Goal: Entertainment & Leisure: Consume media (video, audio)

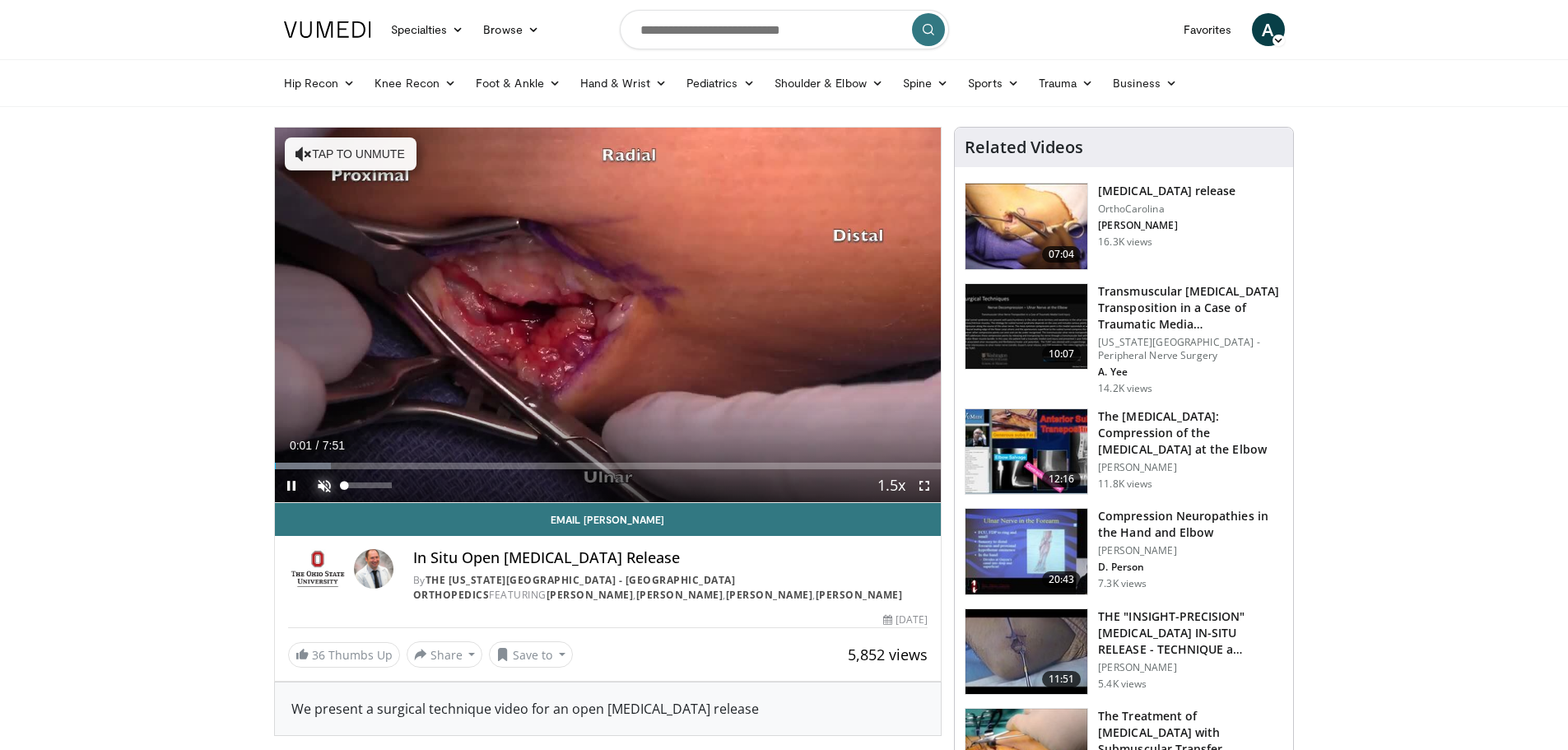
click at [320, 487] on span "Video Player" at bounding box center [324, 486] width 33 height 33
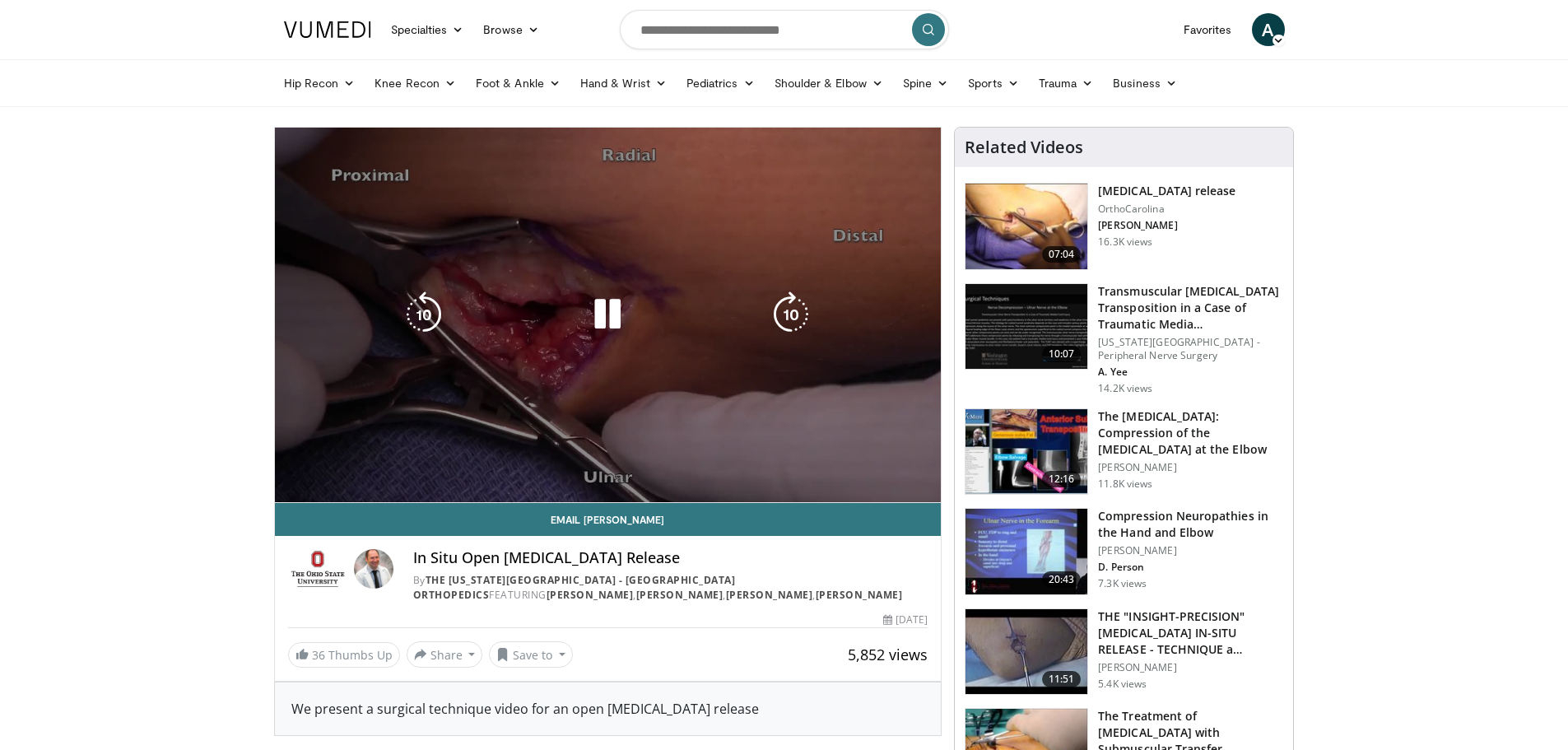
click at [365, 482] on div "10 seconds Tap to unmute" at bounding box center [608, 314] width 666 height 374
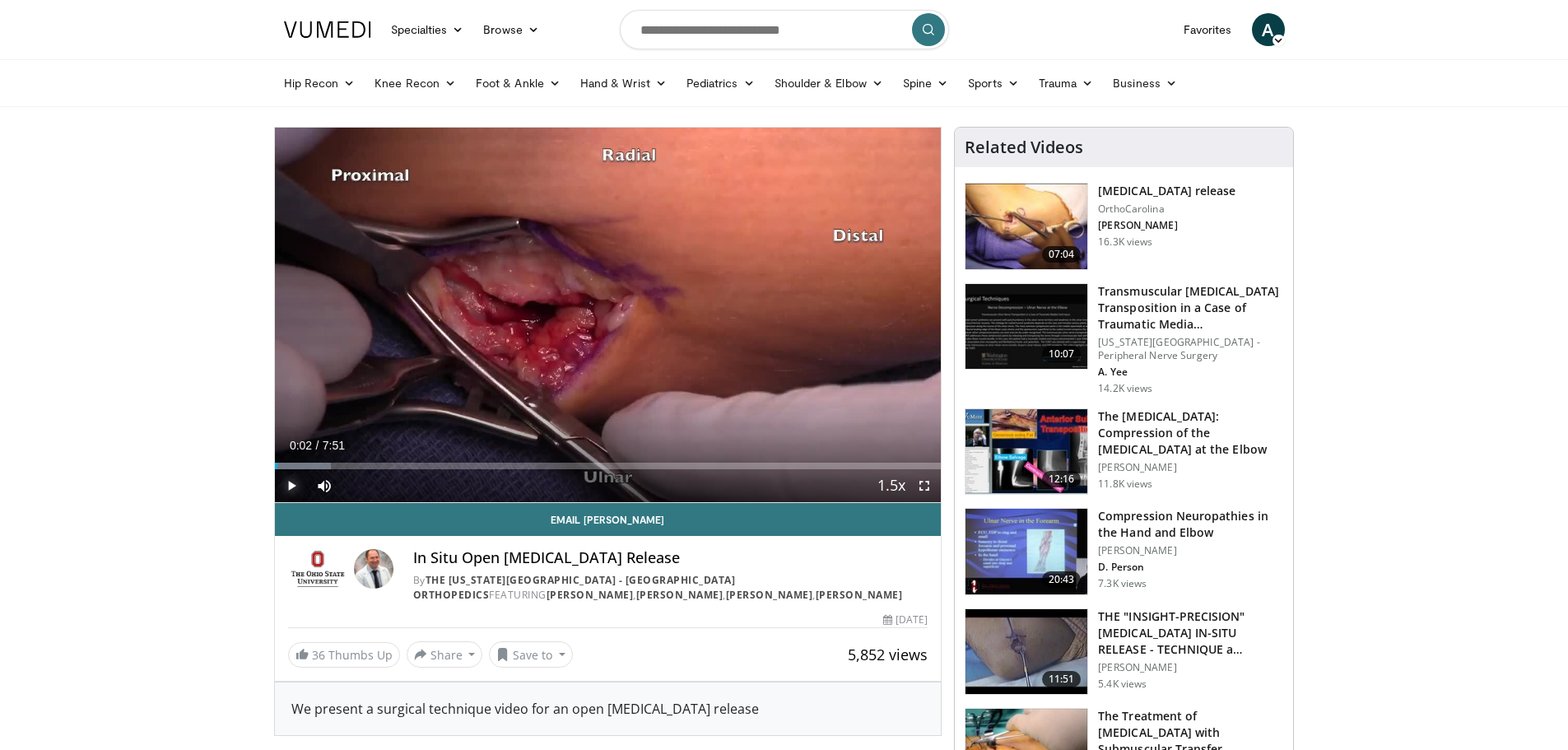
click at [285, 487] on span "Video Player" at bounding box center [291, 486] width 33 height 33
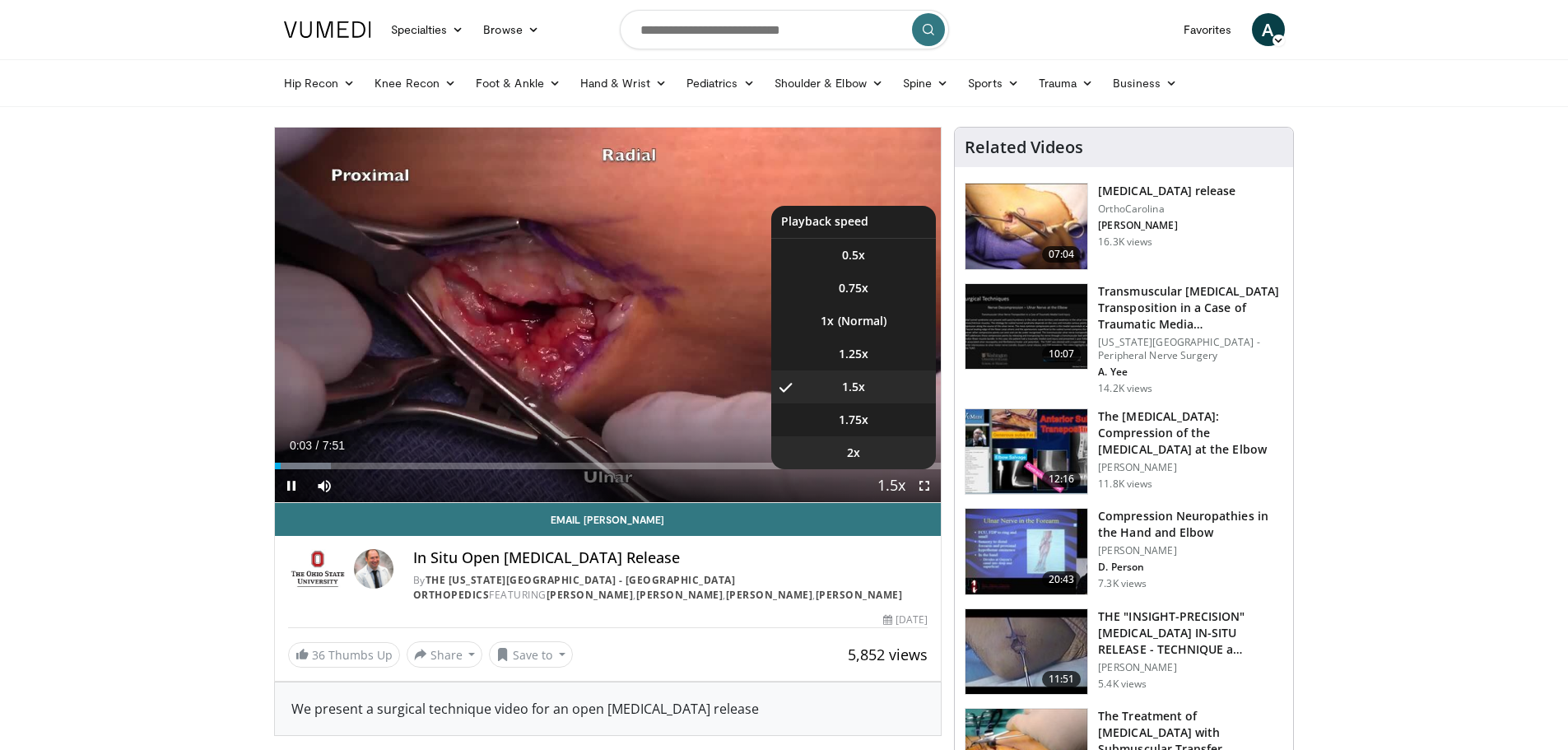
click at [891, 448] on li "2x" at bounding box center [853, 453] width 165 height 33
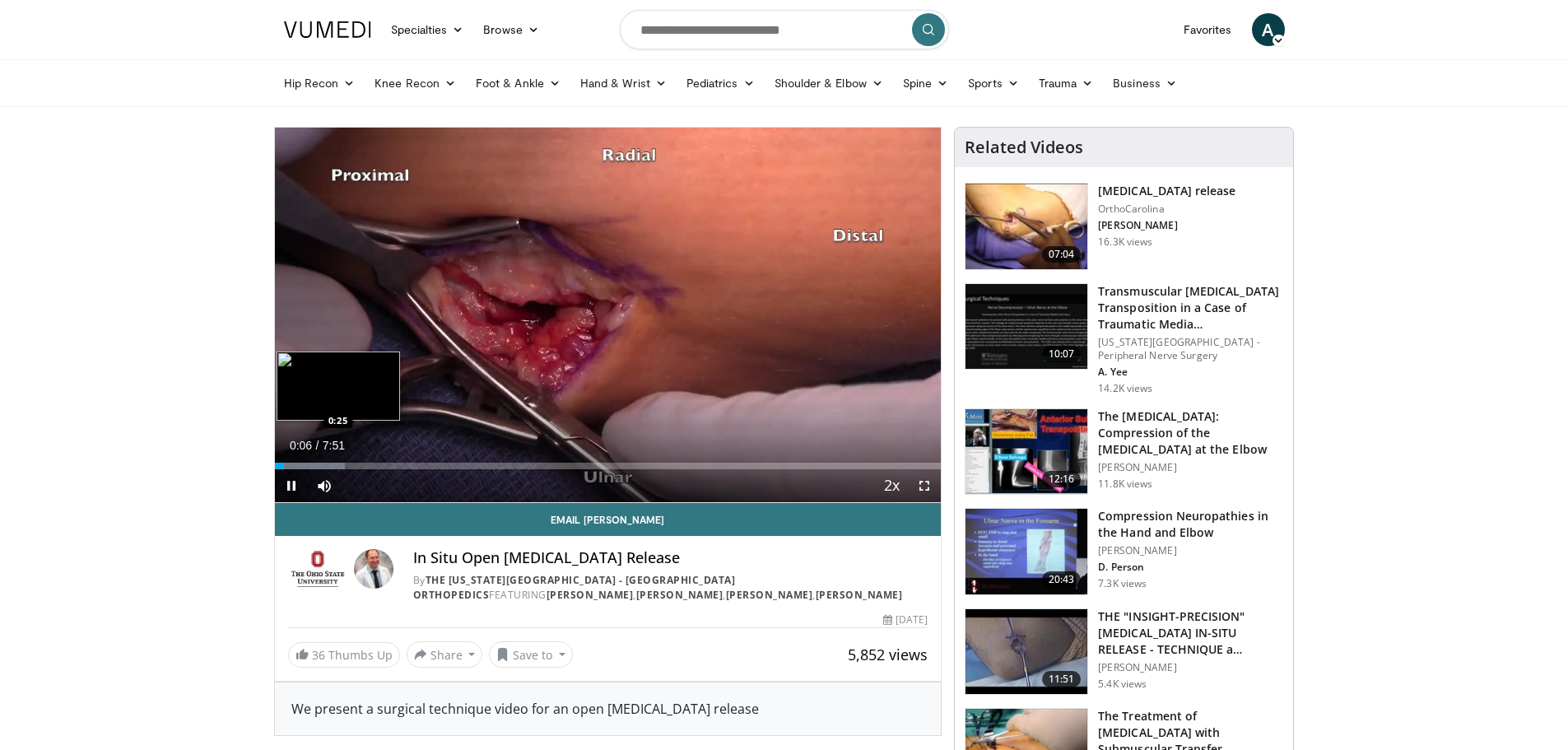
click at [309, 465] on div "Loaded : 10.50% 0:06 0:25" at bounding box center [608, 466] width 666 height 7
click at [329, 465] on div "Loaded : 18.91% 0:25 0:39" at bounding box center [608, 466] width 666 height 7
click at [362, 459] on div "Loaded : 18.91% 0:39 1:02" at bounding box center [608, 461] width 666 height 16
click at [378, 457] on div "Loaded : 27.32% 1:04 1:13" at bounding box center [608, 461] width 666 height 16
click at [406, 465] on div "Loaded : 31.53% 1:24 1:33" at bounding box center [608, 466] width 666 height 7
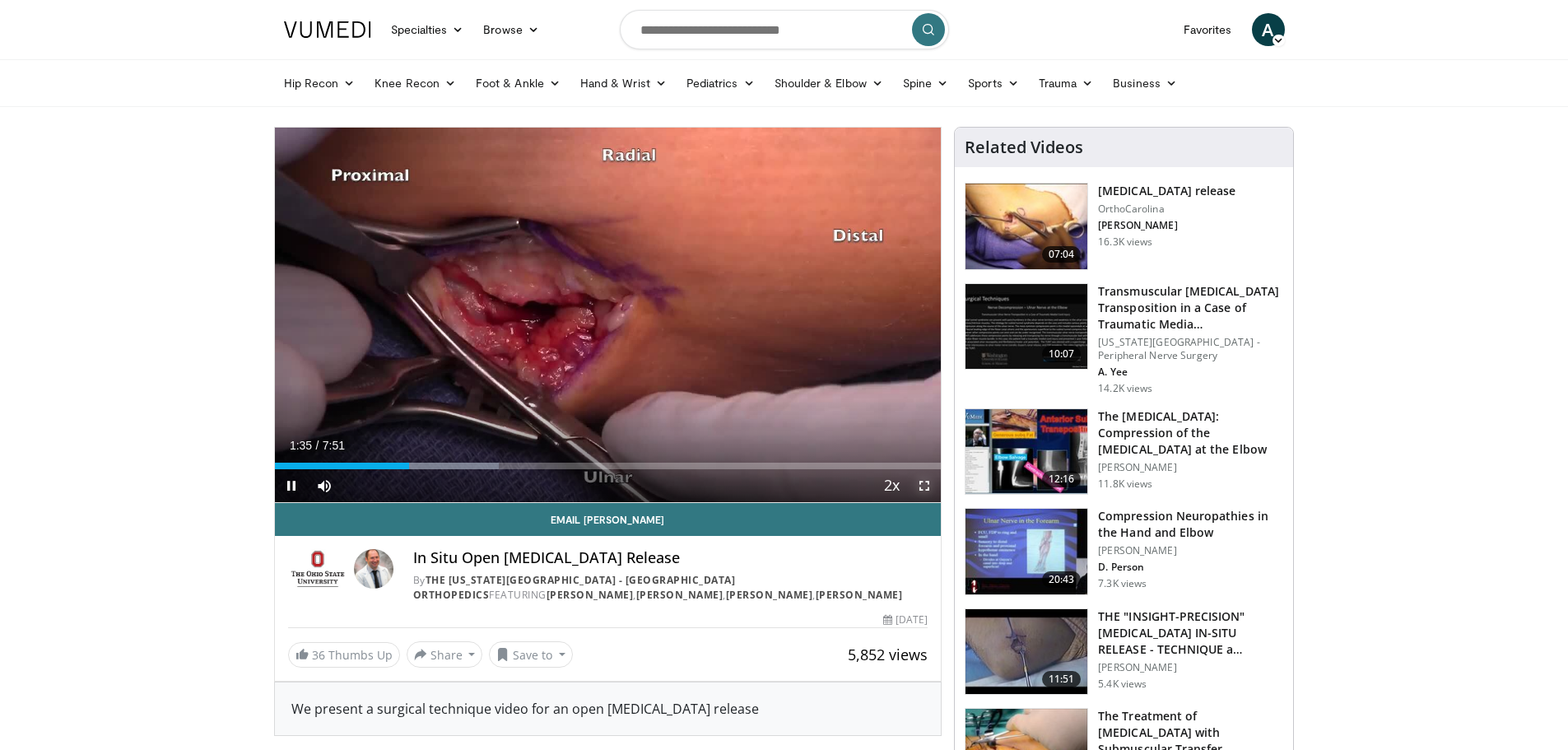
click at [925, 486] on span "Video Player" at bounding box center [924, 486] width 33 height 33
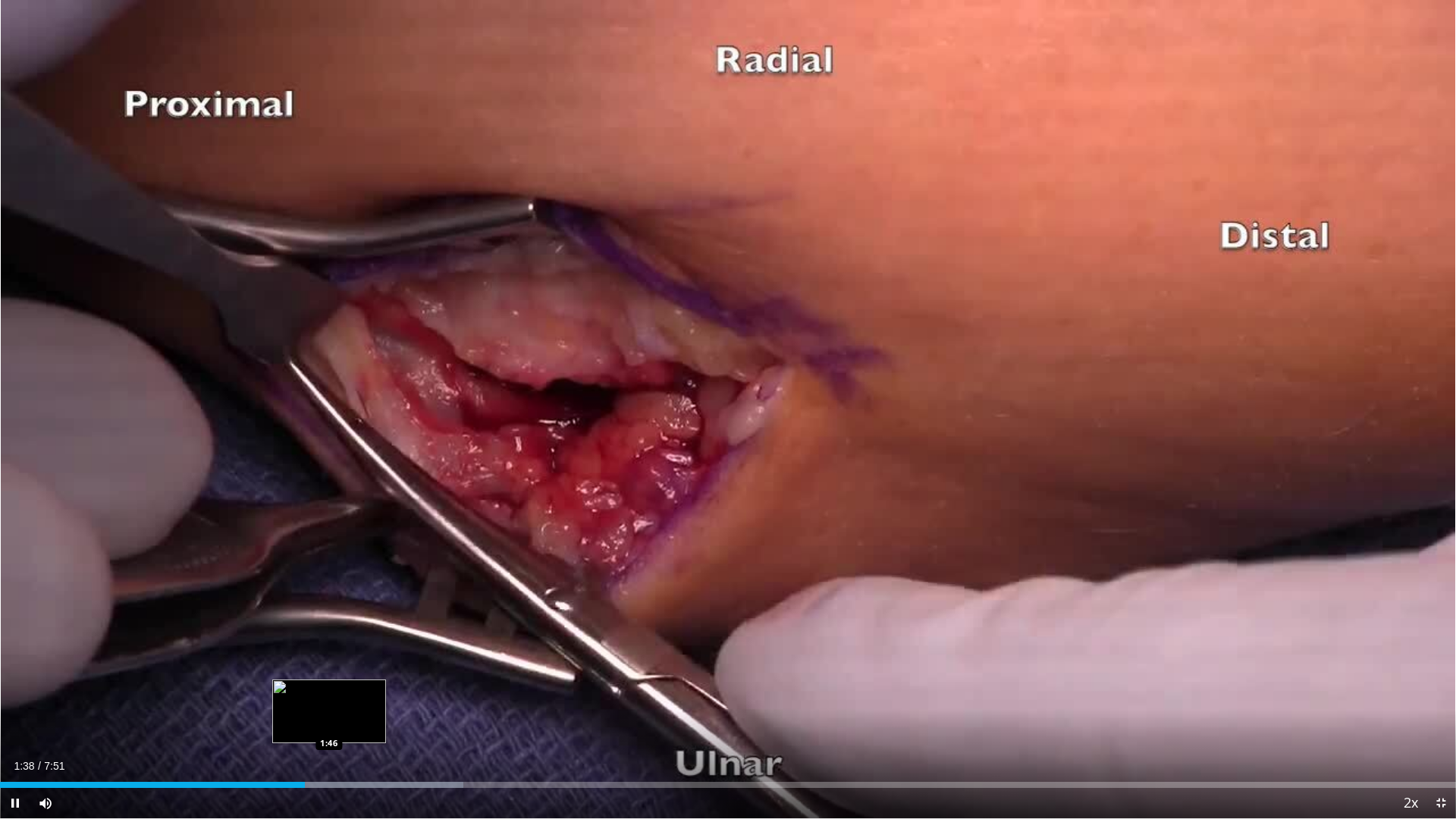
click at [329, 690] on div "Loaded : 31.83% 1:38 1:46" at bounding box center [728, 780] width 1456 height 15
click at [360, 690] on div "Loaded : 36.07% 1:49 1:56" at bounding box center [728, 780] width 1456 height 15
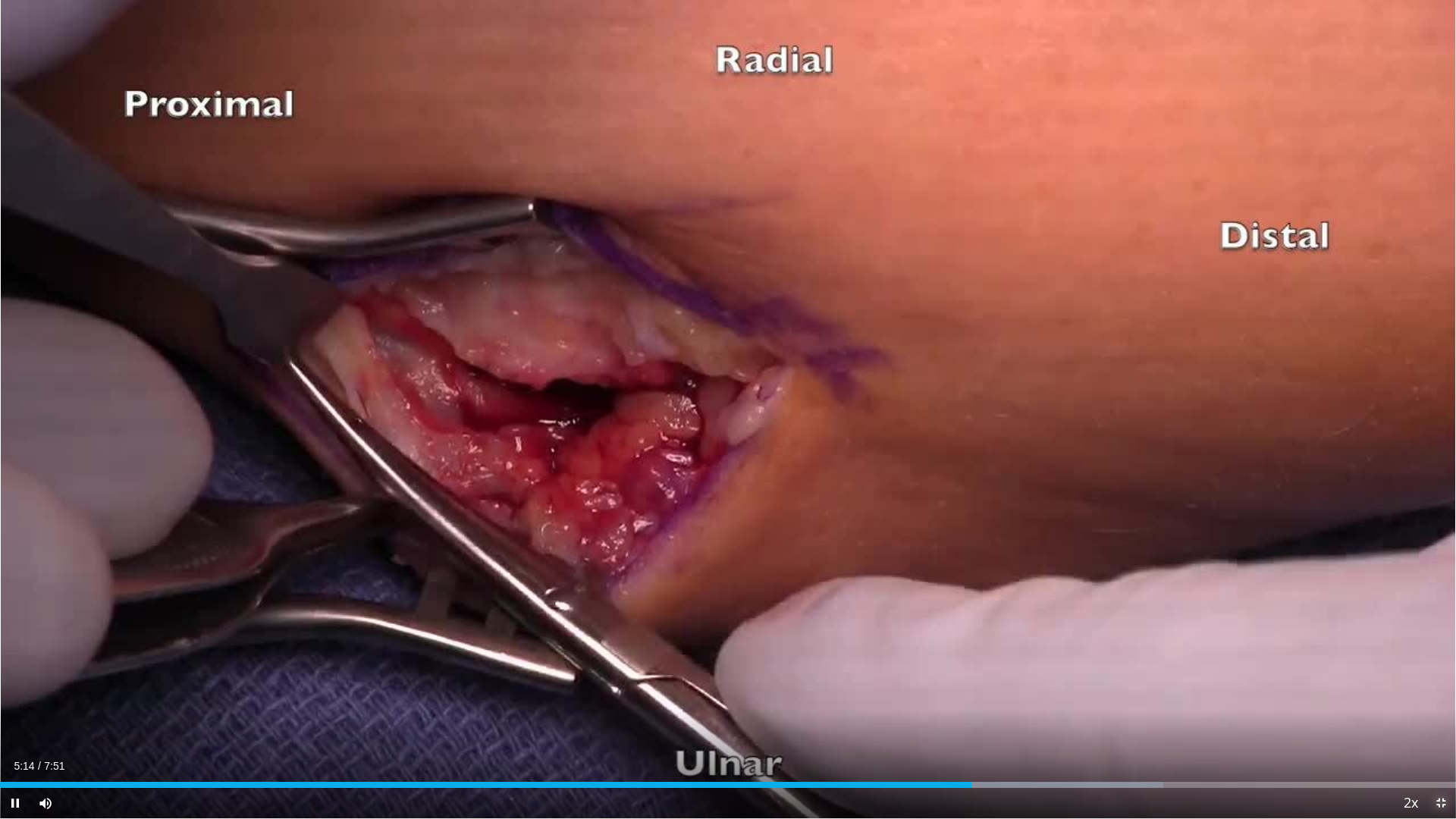
click at [1440, 690] on span "Video Player" at bounding box center [1440, 803] width 30 height 30
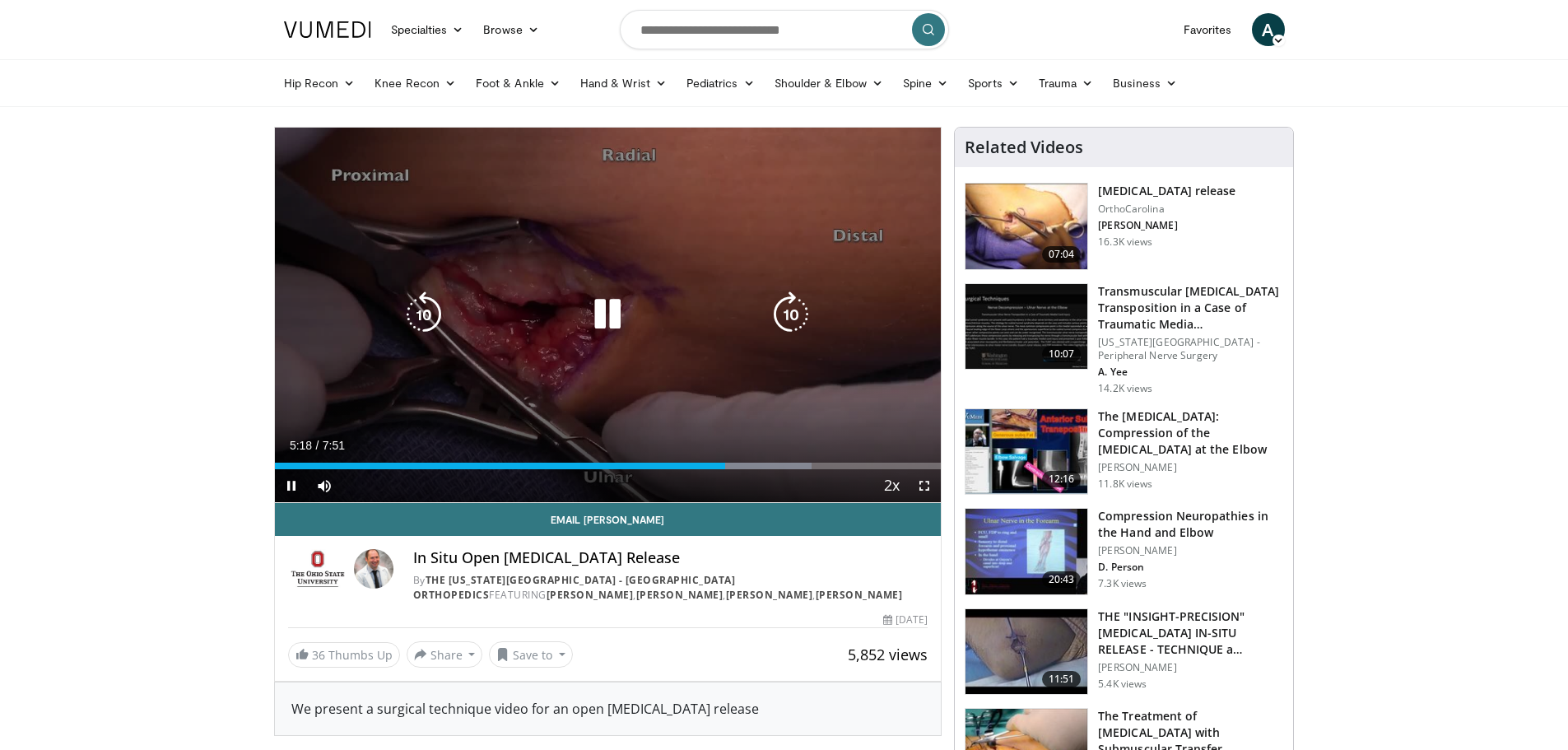
click at [606, 302] on icon "Video Player" at bounding box center [607, 314] width 46 height 46
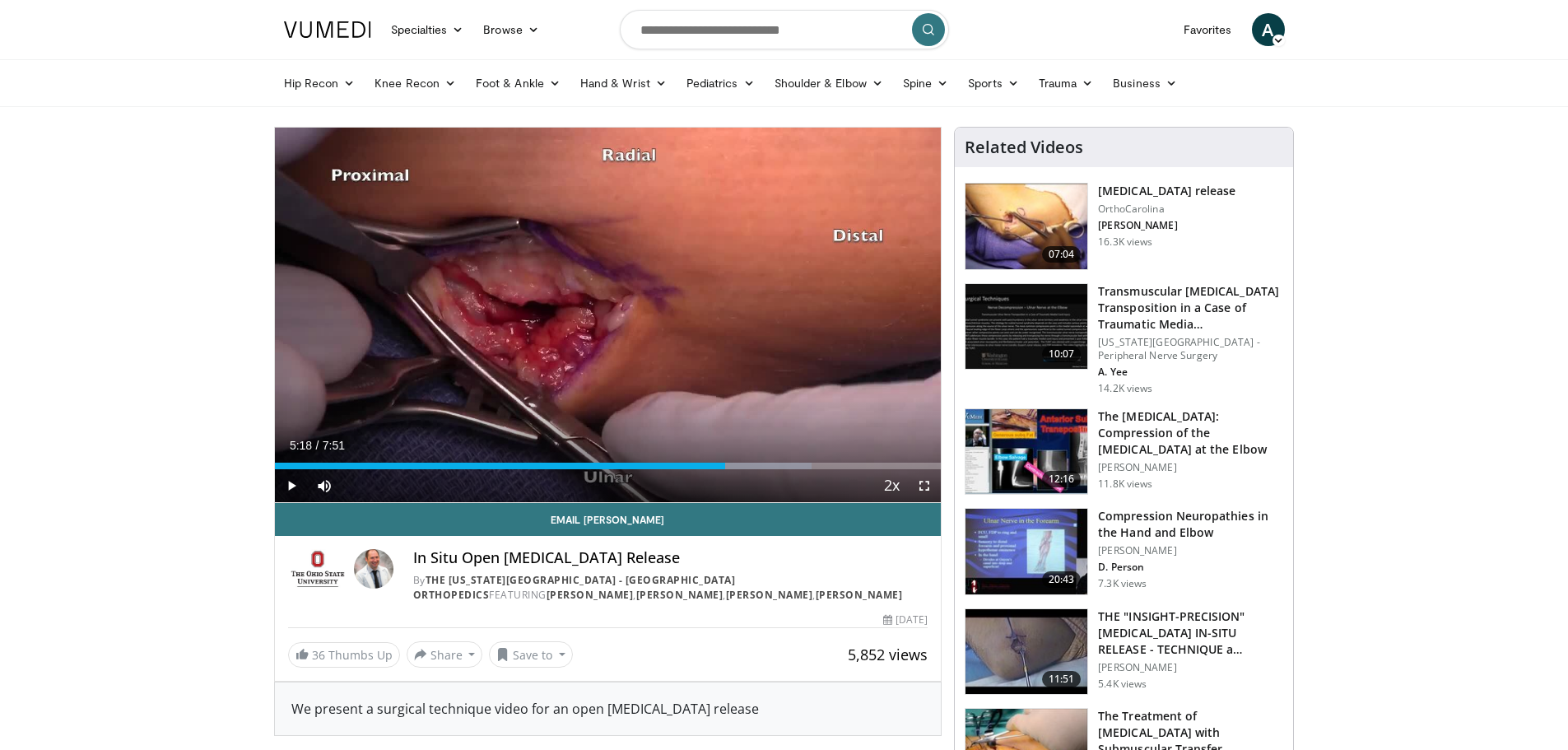
click at [1023, 226] on img at bounding box center [1026, 226] width 122 height 85
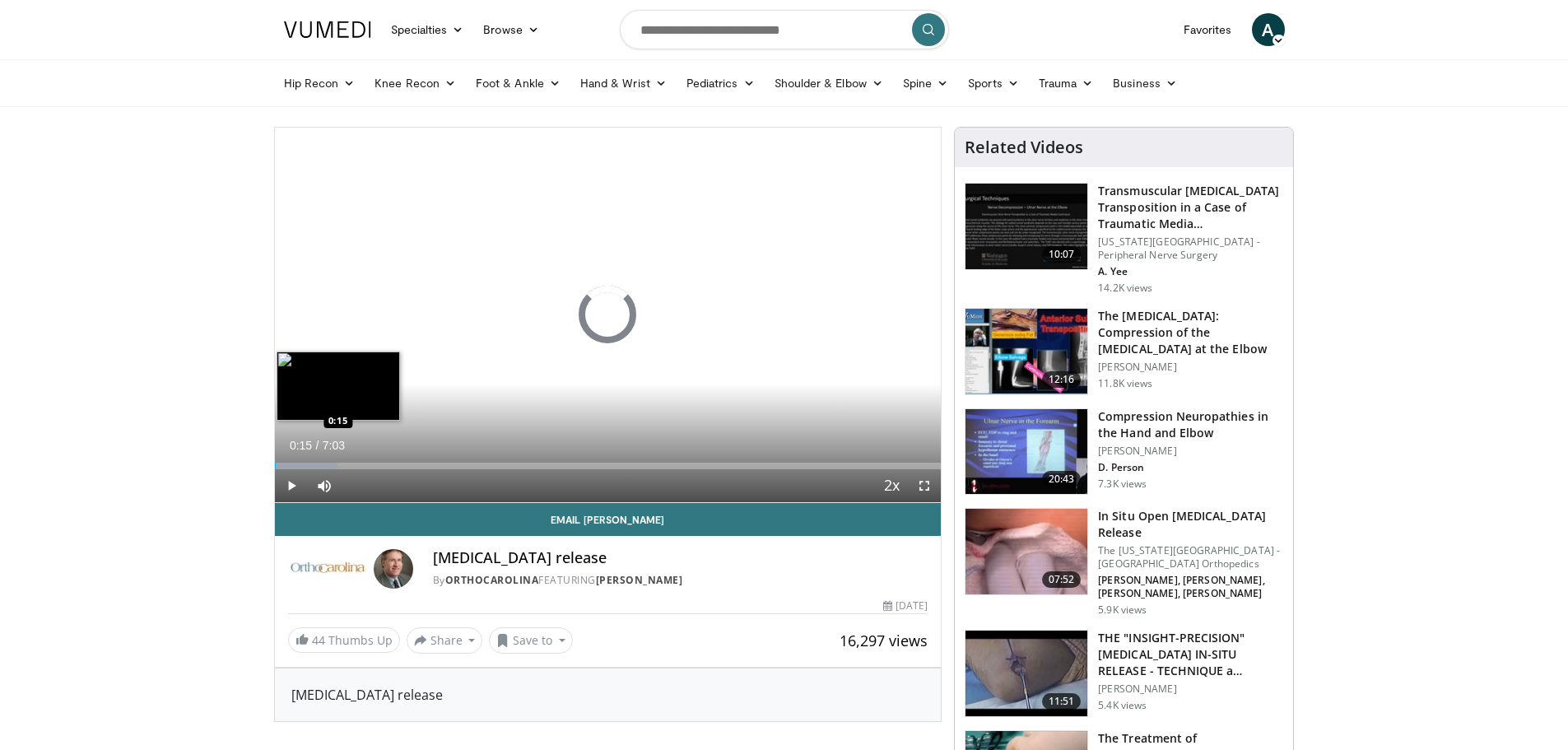
click at [298, 465] on div "Loaded : 9.41% 0:15 0:15" at bounding box center [608, 466] width 666 height 7
drag, startPoint x: 320, startPoint y: 466, endPoint x: 340, endPoint y: 465, distance: 20.0
click at [340, 465] on div "Loaded : 16.48% 0:36 0:38" at bounding box center [608, 466] width 666 height 7
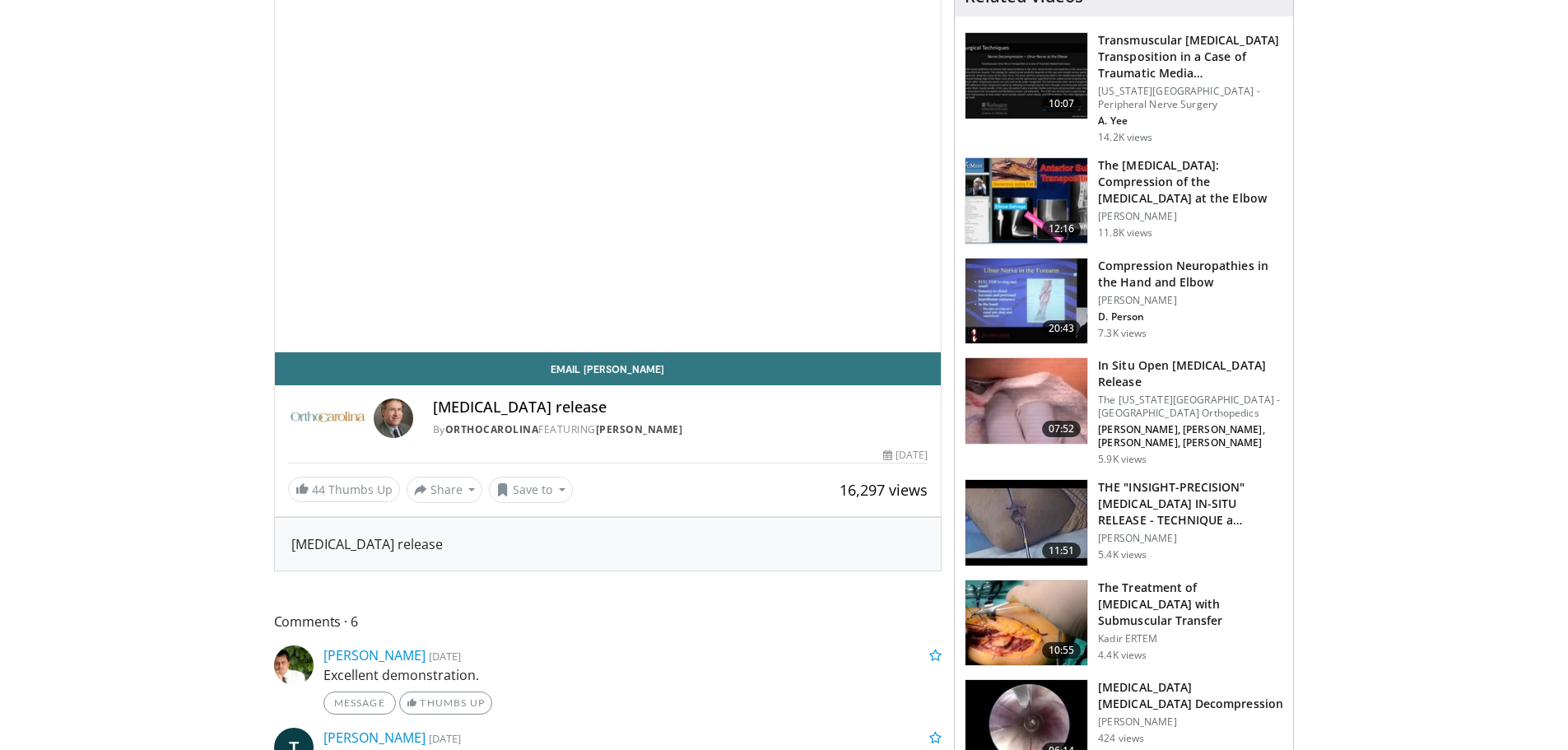
scroll to position [165, 0]
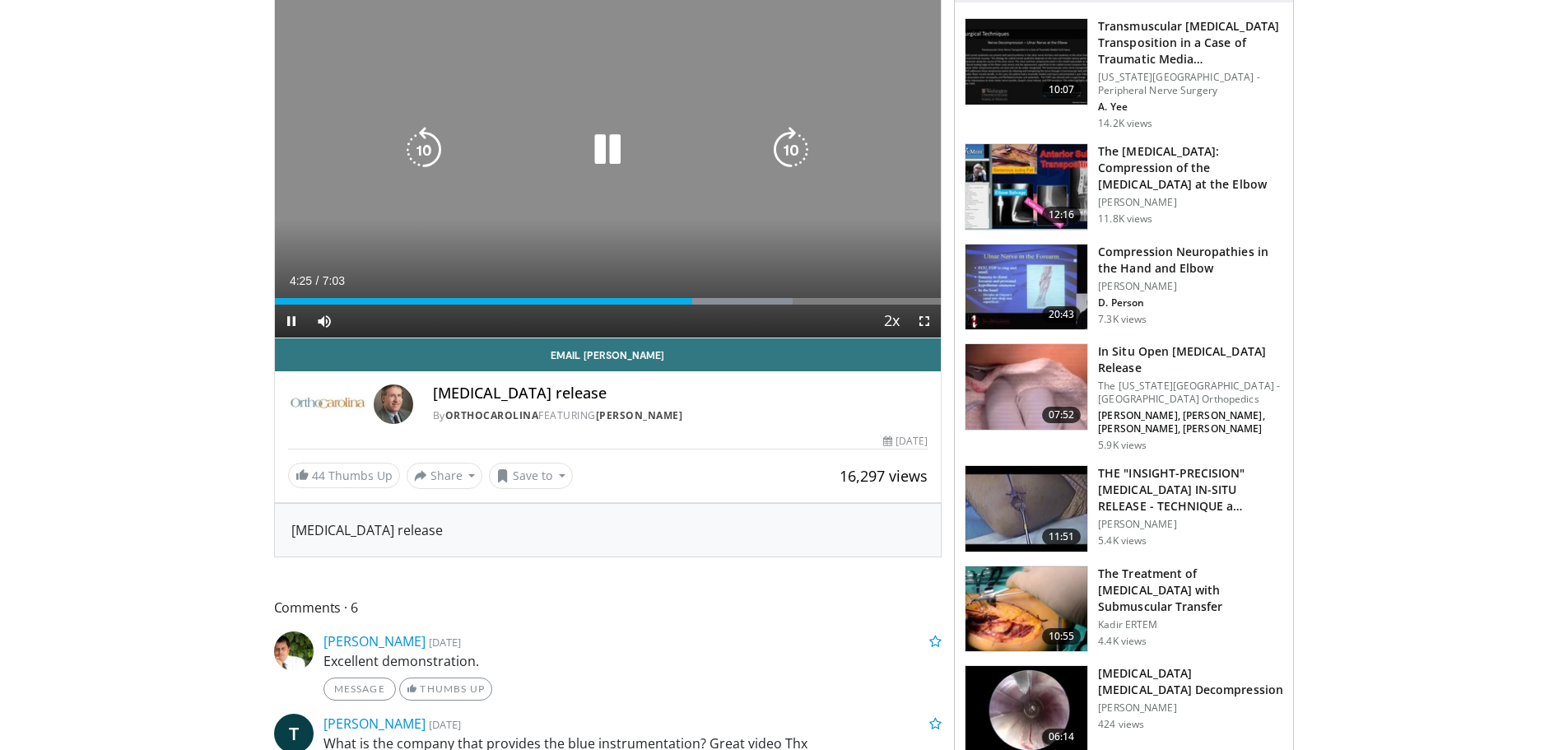
click at [618, 138] on icon "Video Player" at bounding box center [607, 149] width 46 height 46
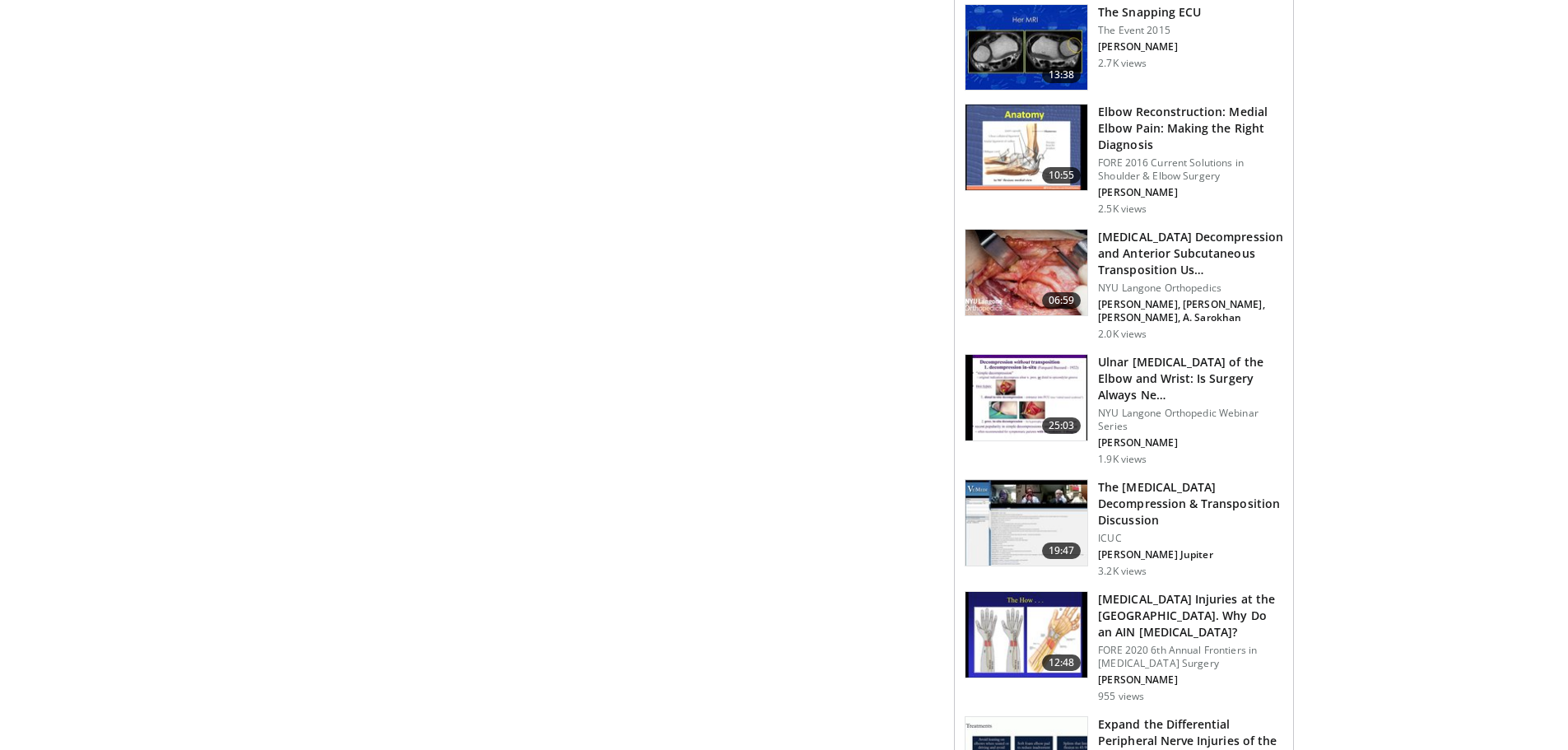
scroll to position [1481, 0]
